Goal: Information Seeking & Learning: Learn about a topic

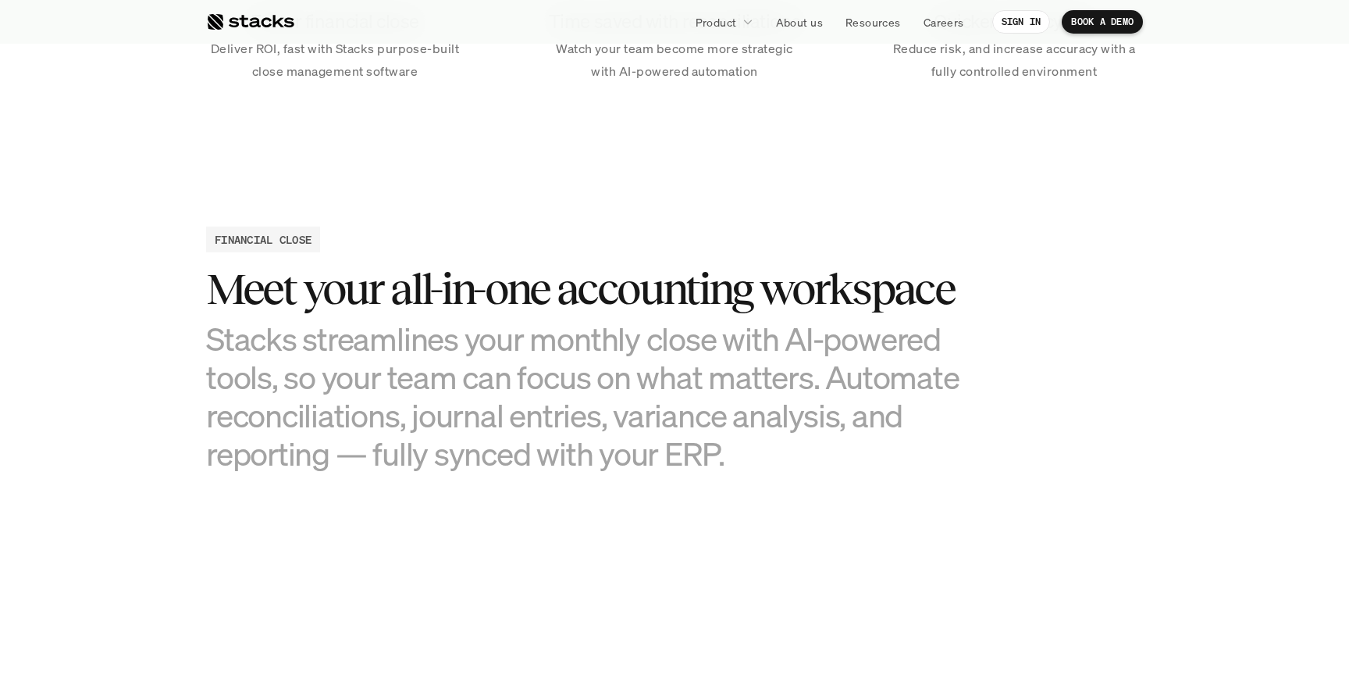
scroll to position [1392, 0]
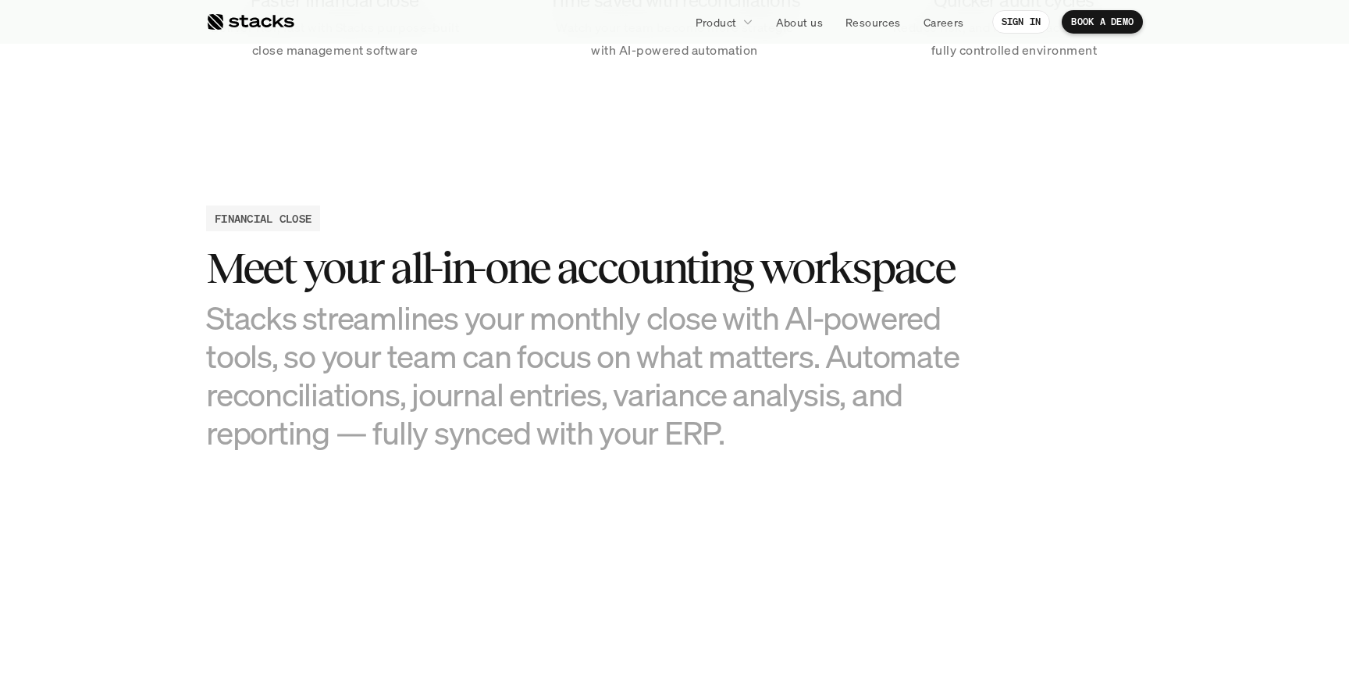
click at [253, 231] on div "FINANCIAL CLOSE Meet your all-in-one accounting workspace Stacks streamlines yo…" at bounding box center [674, 328] width 937 height 246
click at [458, 303] on h3 "Stacks streamlines your monthly close with AI-powered tools, so your team can f…" at bounding box center [596, 375] width 781 height 154
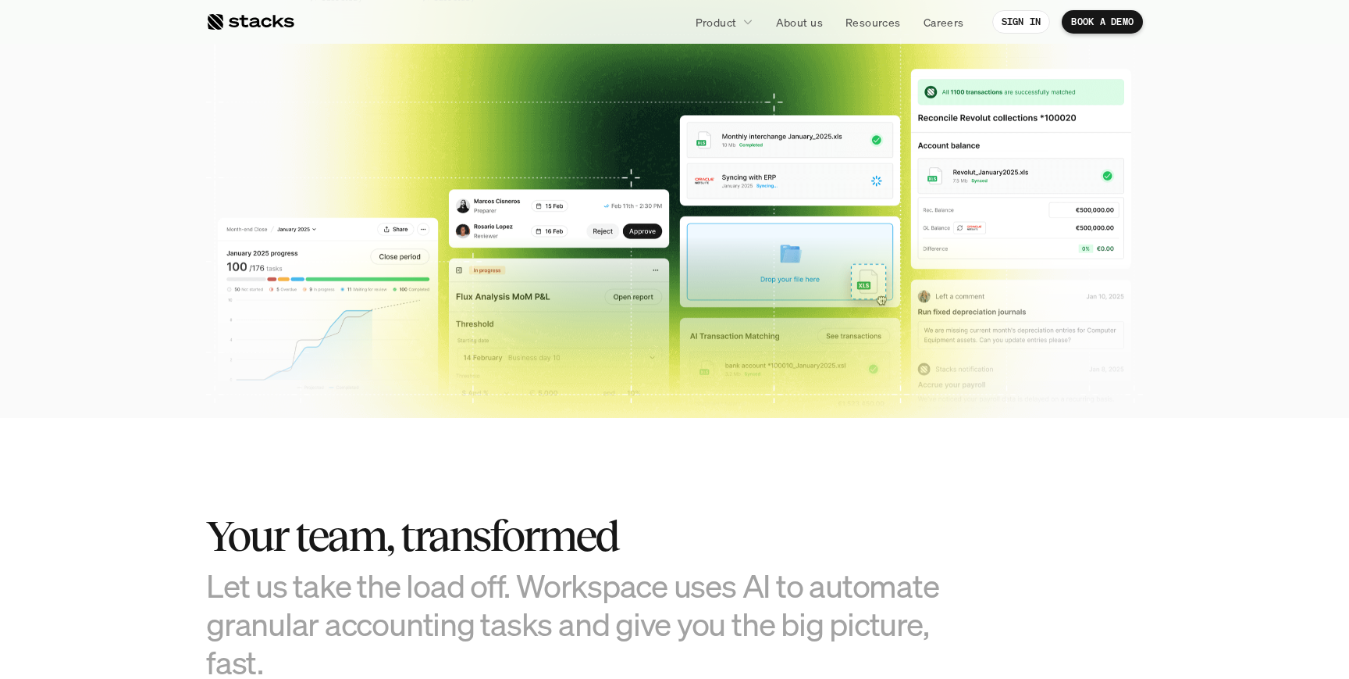
scroll to position [10, 0]
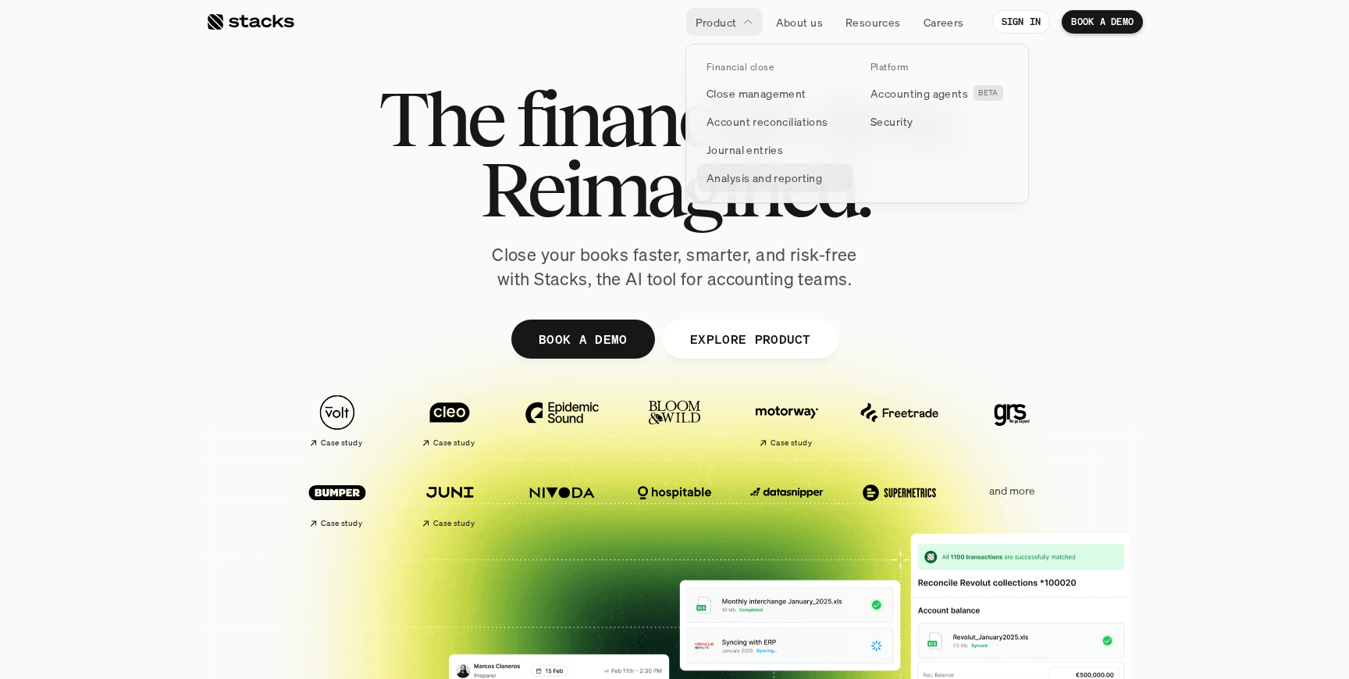
click at [795, 180] on p "Analysis and reporting" at bounding box center [765, 177] width 116 height 16
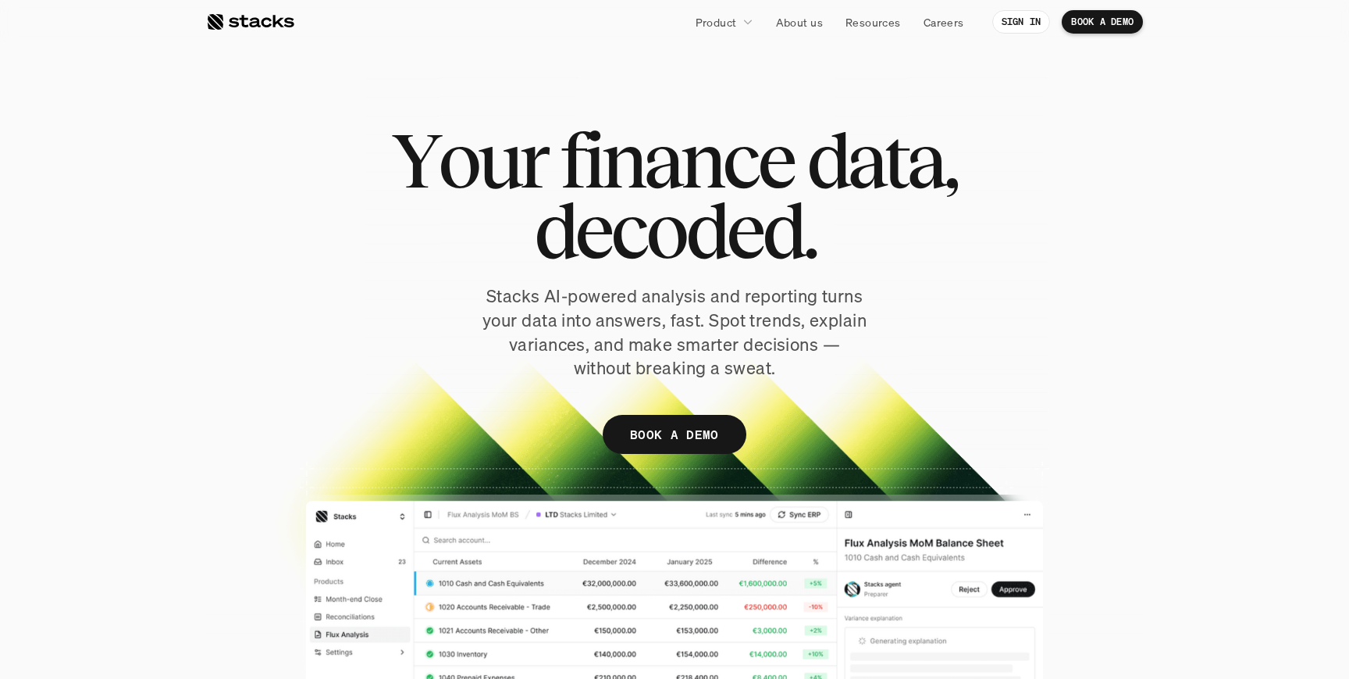
click at [677, 95] on div at bounding box center [674, 404] width 937 height 685
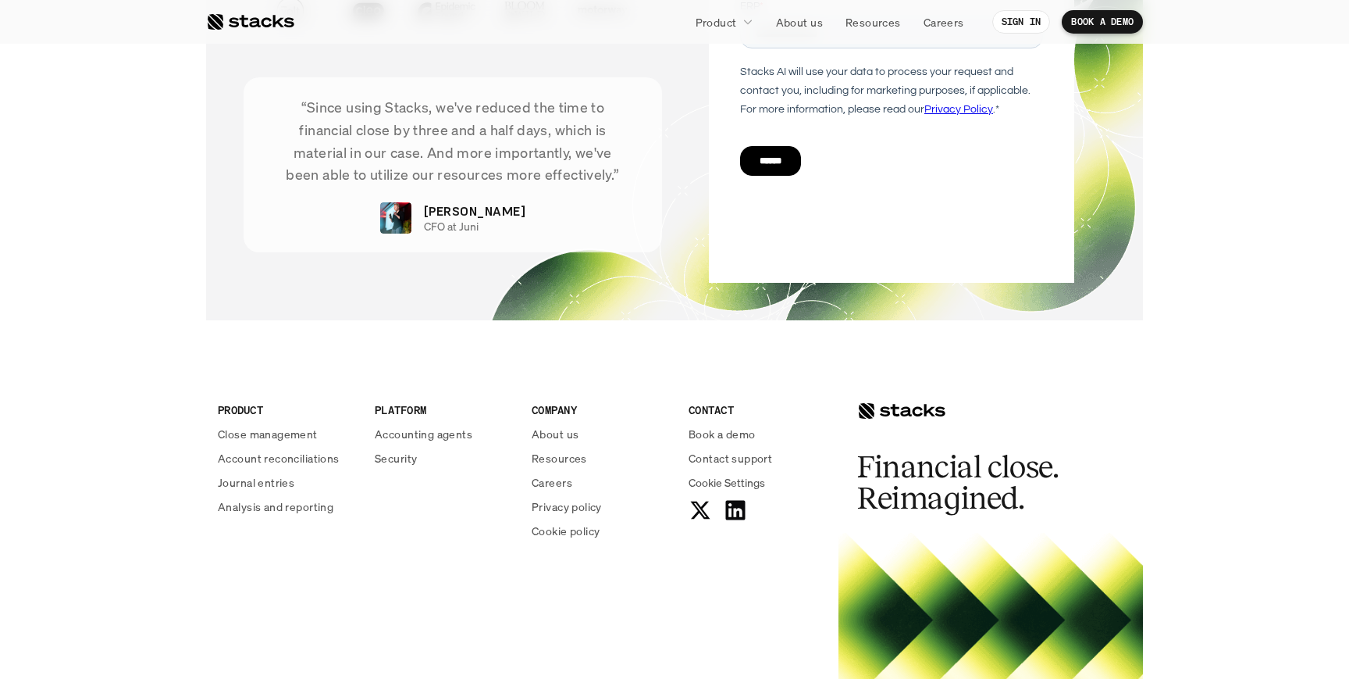
scroll to position [4065, 0]
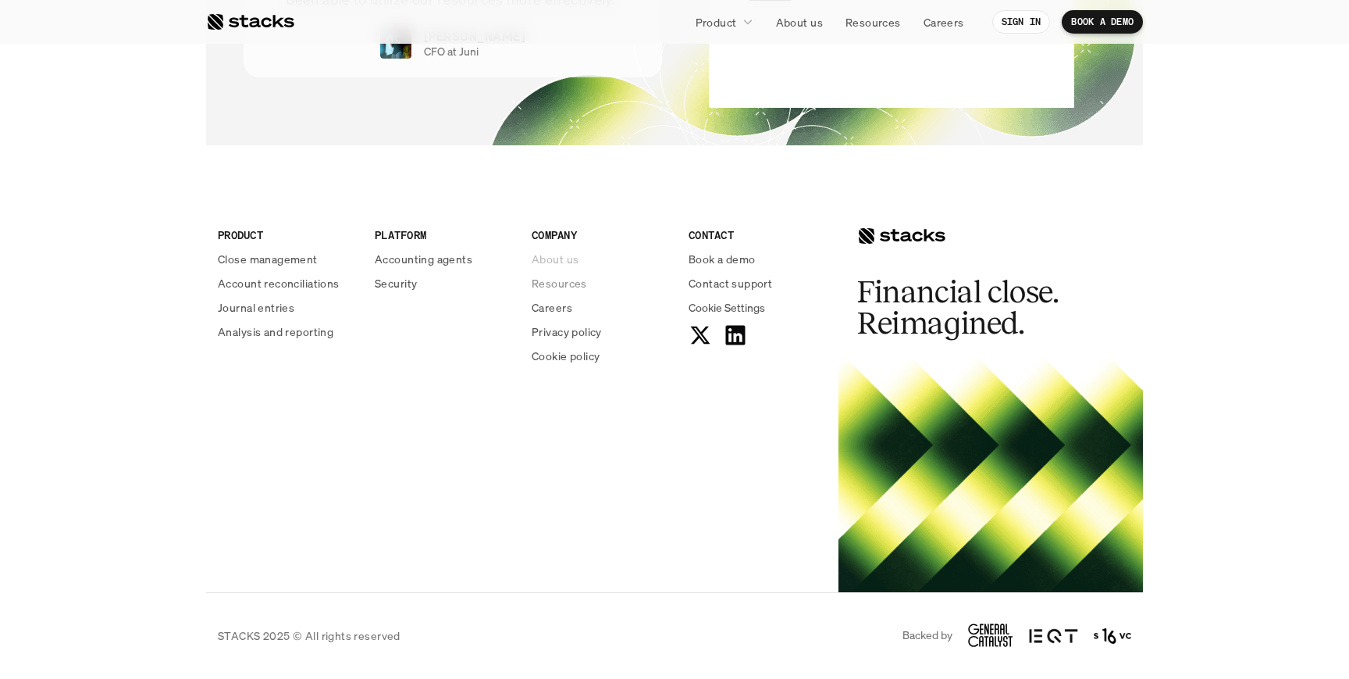
click at [566, 258] on p "About us" at bounding box center [555, 259] width 47 height 16
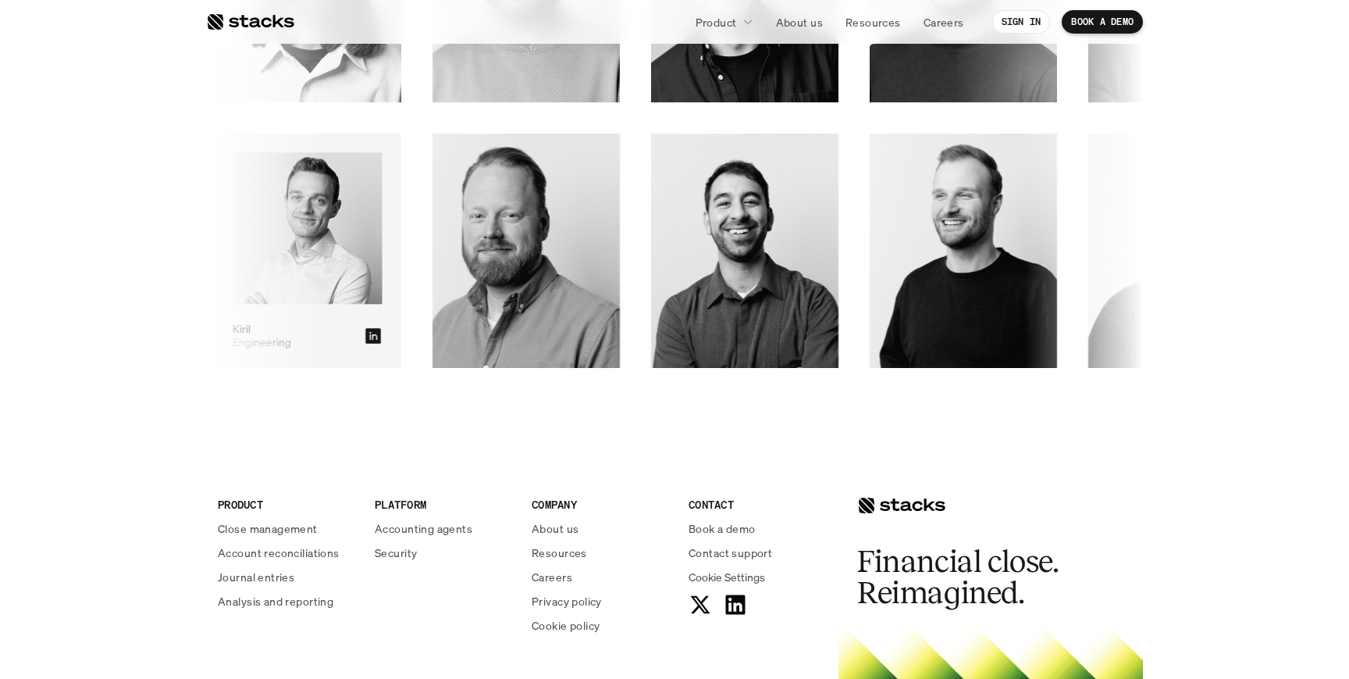
scroll to position [2727, 0]
